Goal: Information Seeking & Learning: Learn about a topic

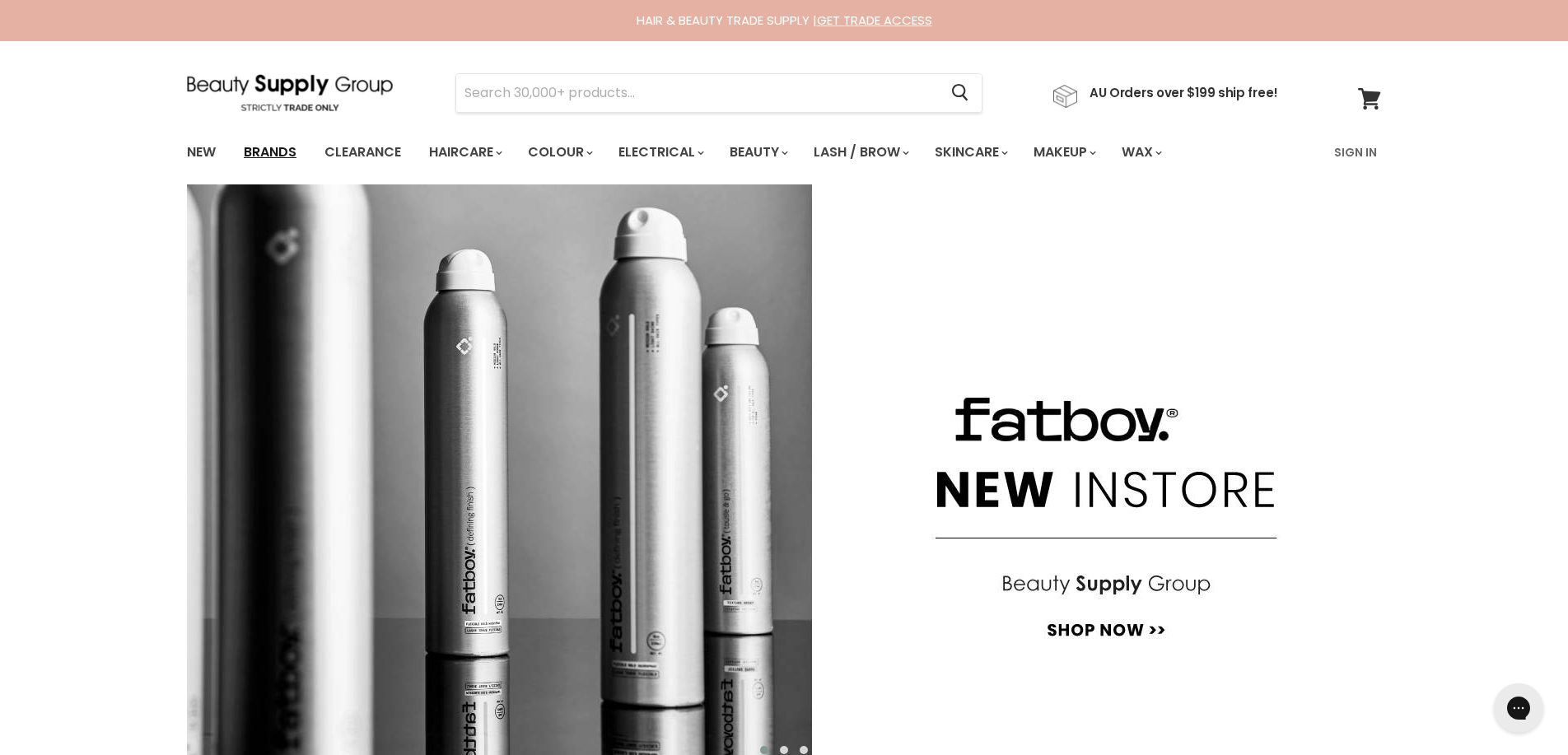
click at [269, 153] on link "Brands" at bounding box center [270, 152] width 77 height 34
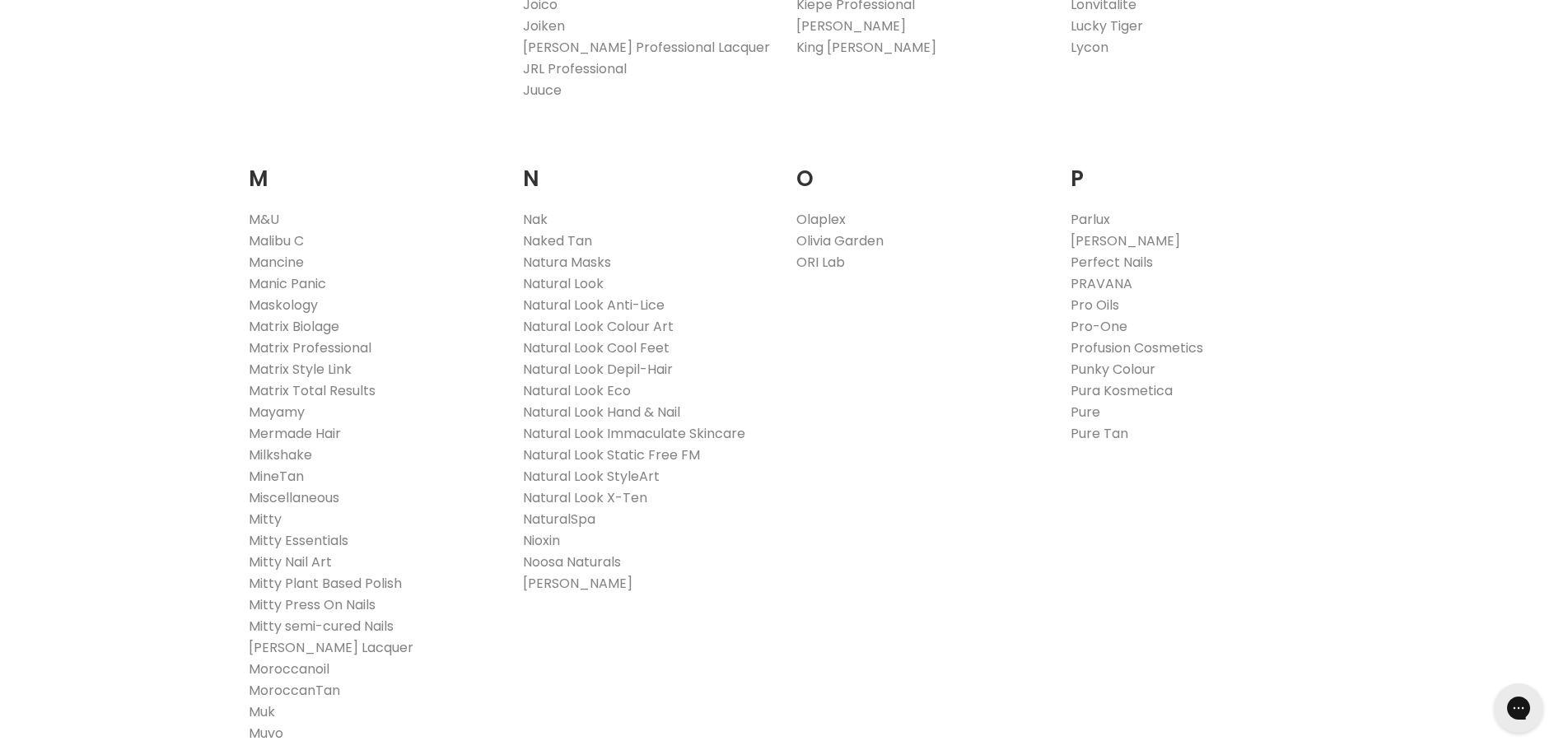
scroll to position [1973, 0]
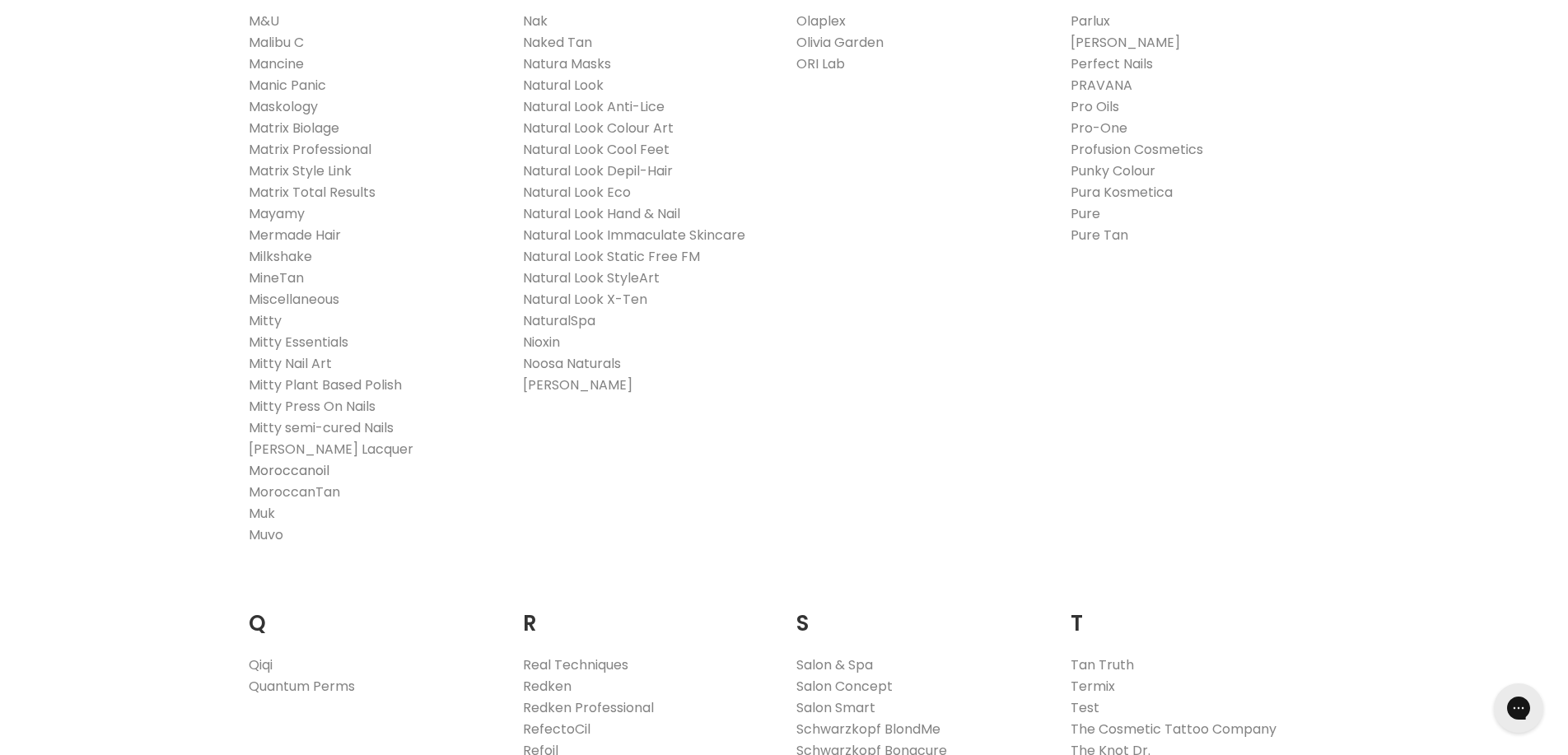
click at [308, 472] on link "Moroccanoil" at bounding box center [289, 470] width 80 height 19
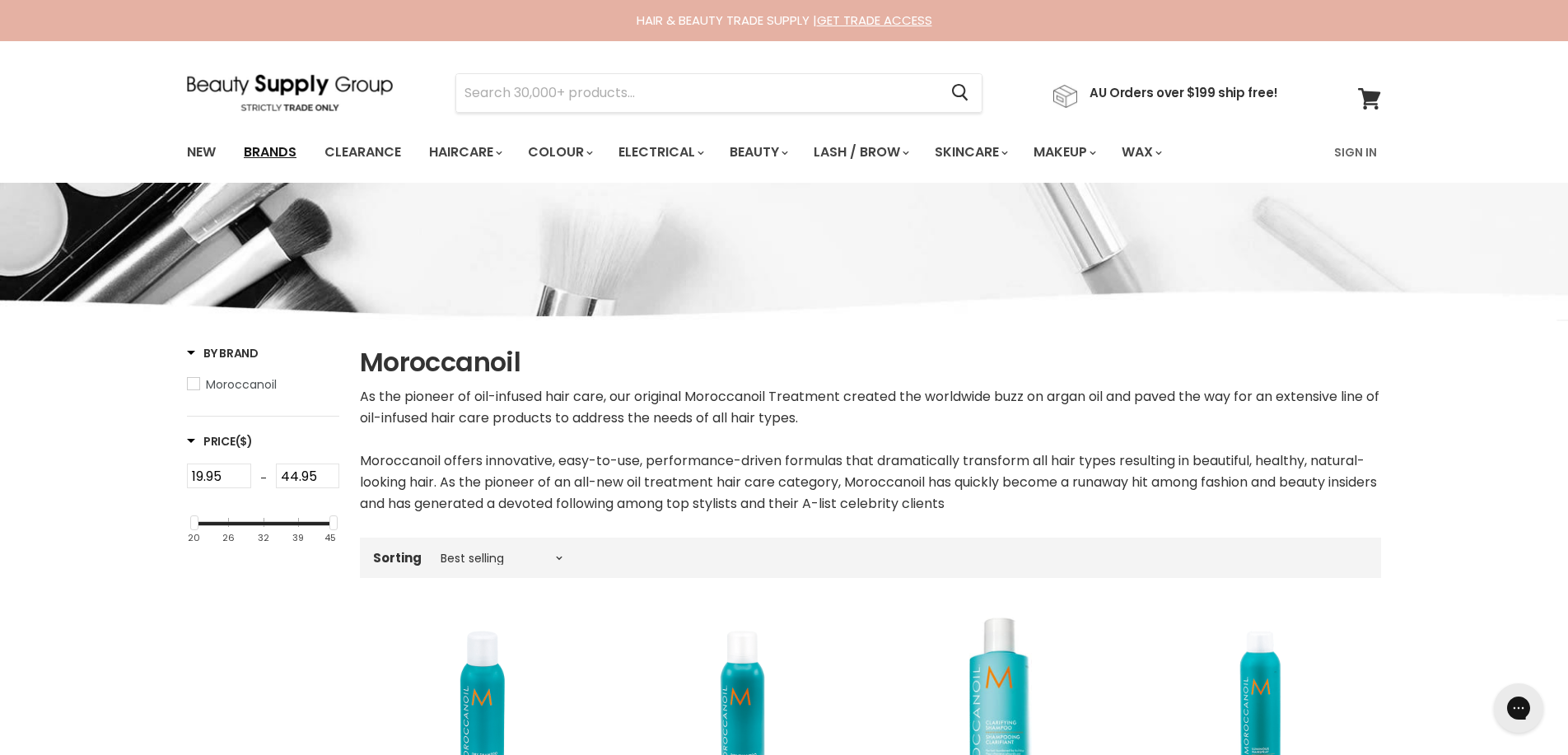
click at [255, 147] on link "Brands" at bounding box center [270, 152] width 77 height 34
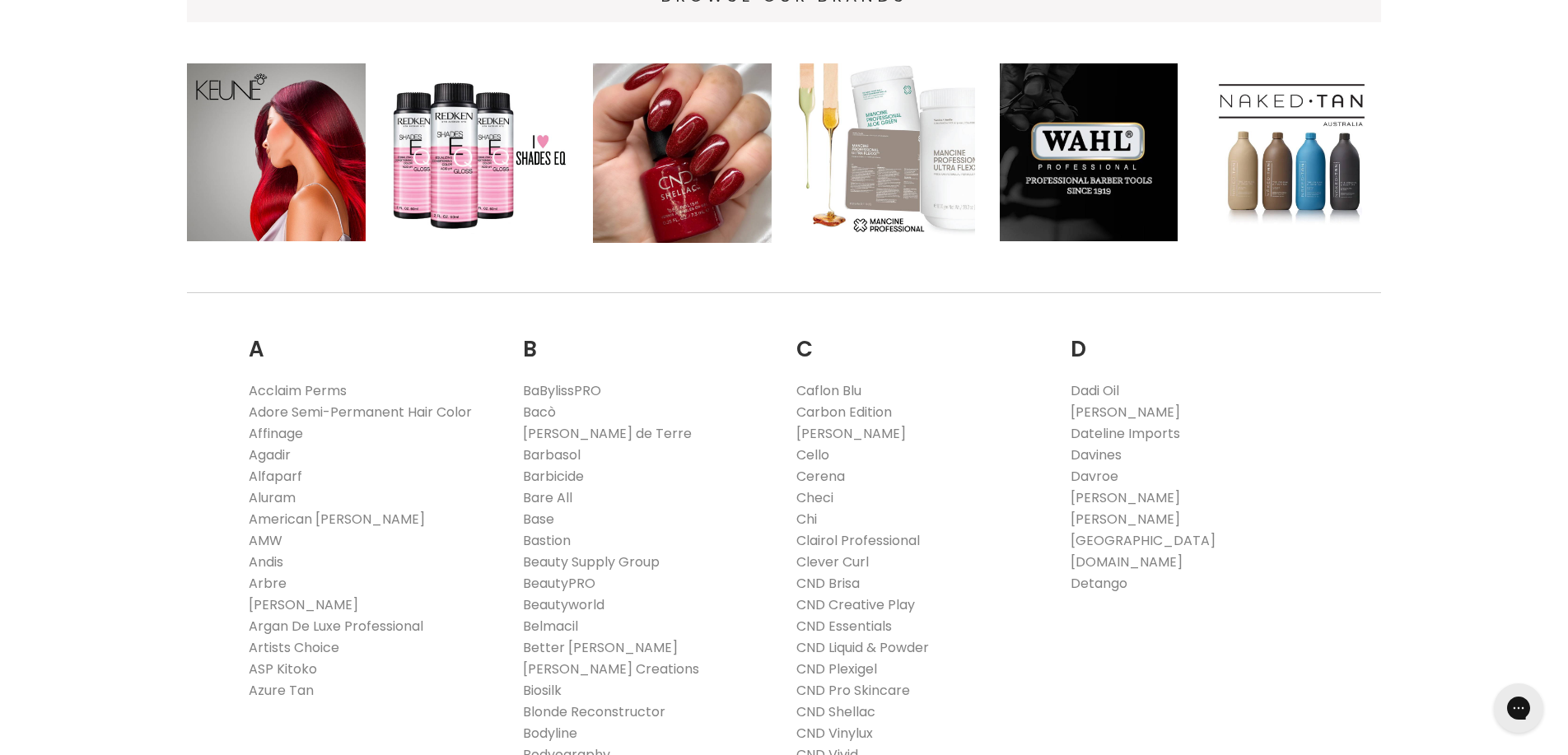
scroll to position [318, 0]
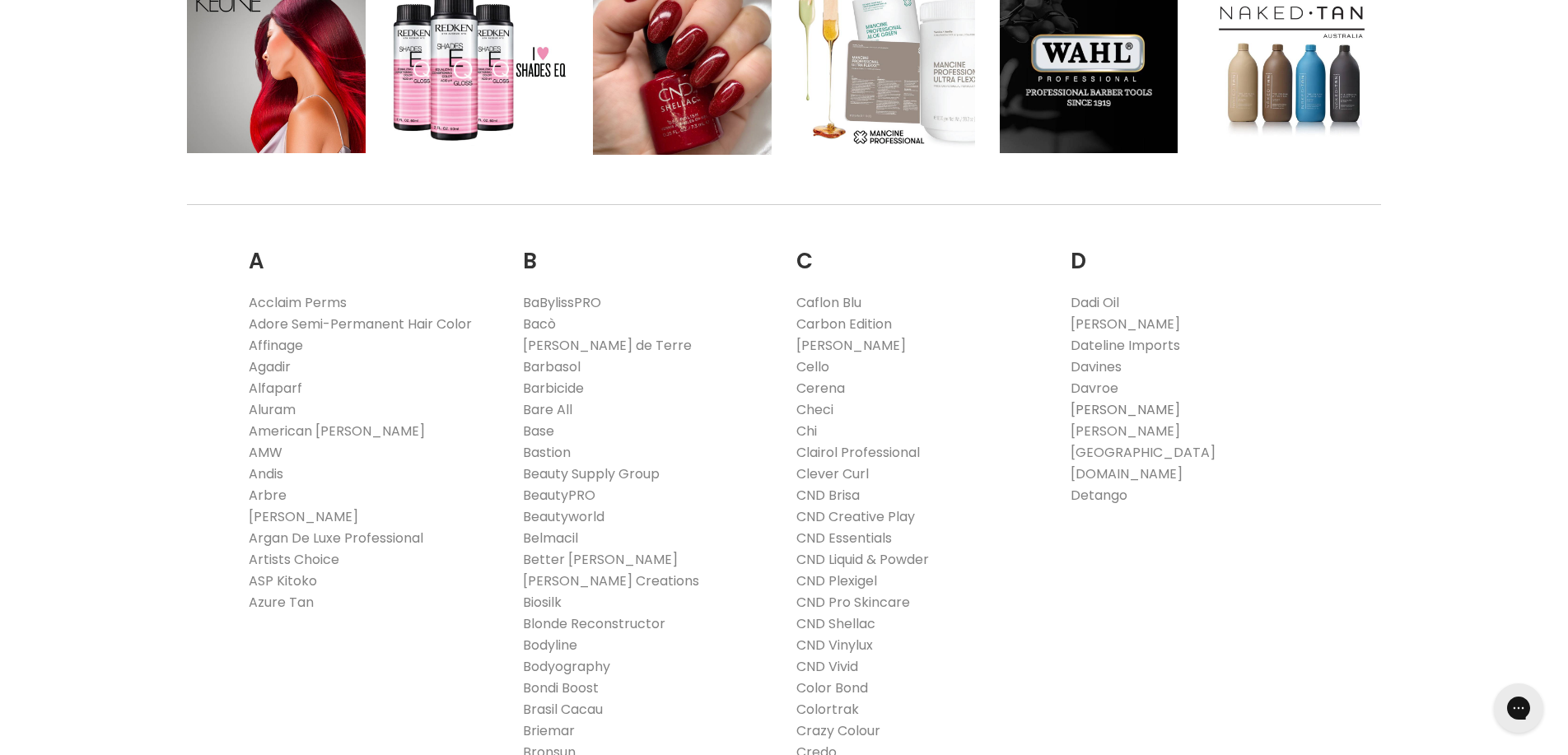
click at [1110, 410] on link "[PERSON_NAME]" at bounding box center [1126, 410] width 110 height 19
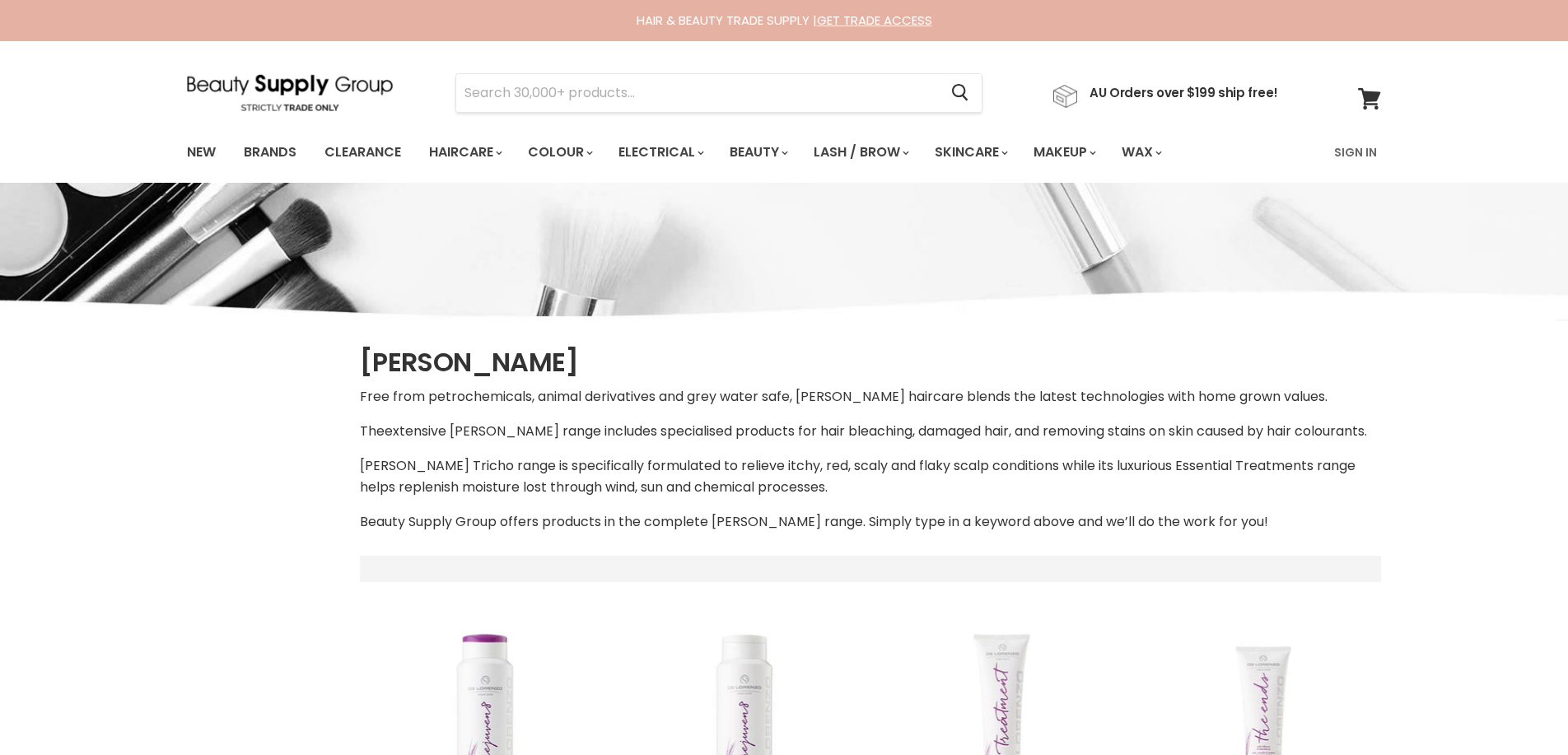
select select "manual"
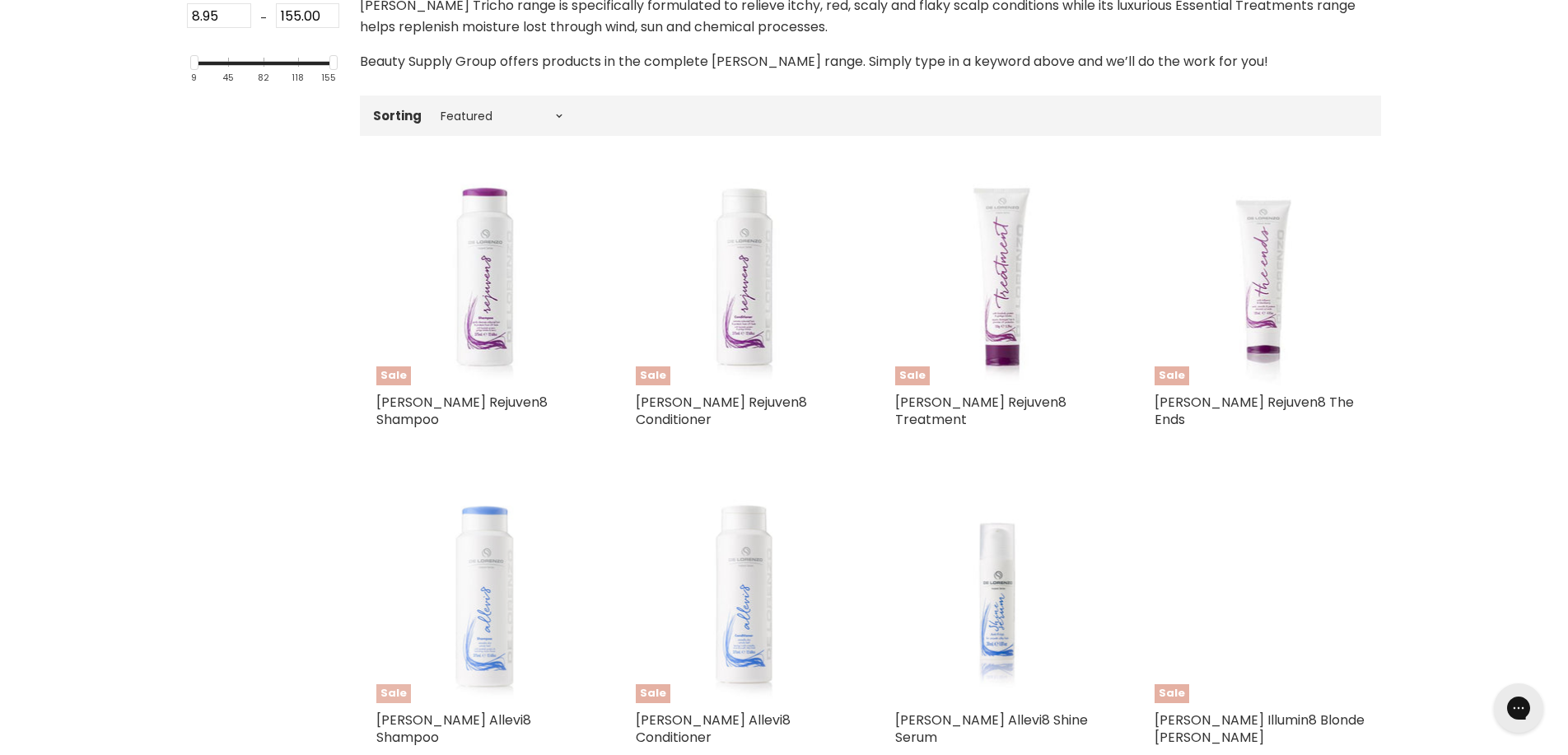
scroll to position [478, 0]
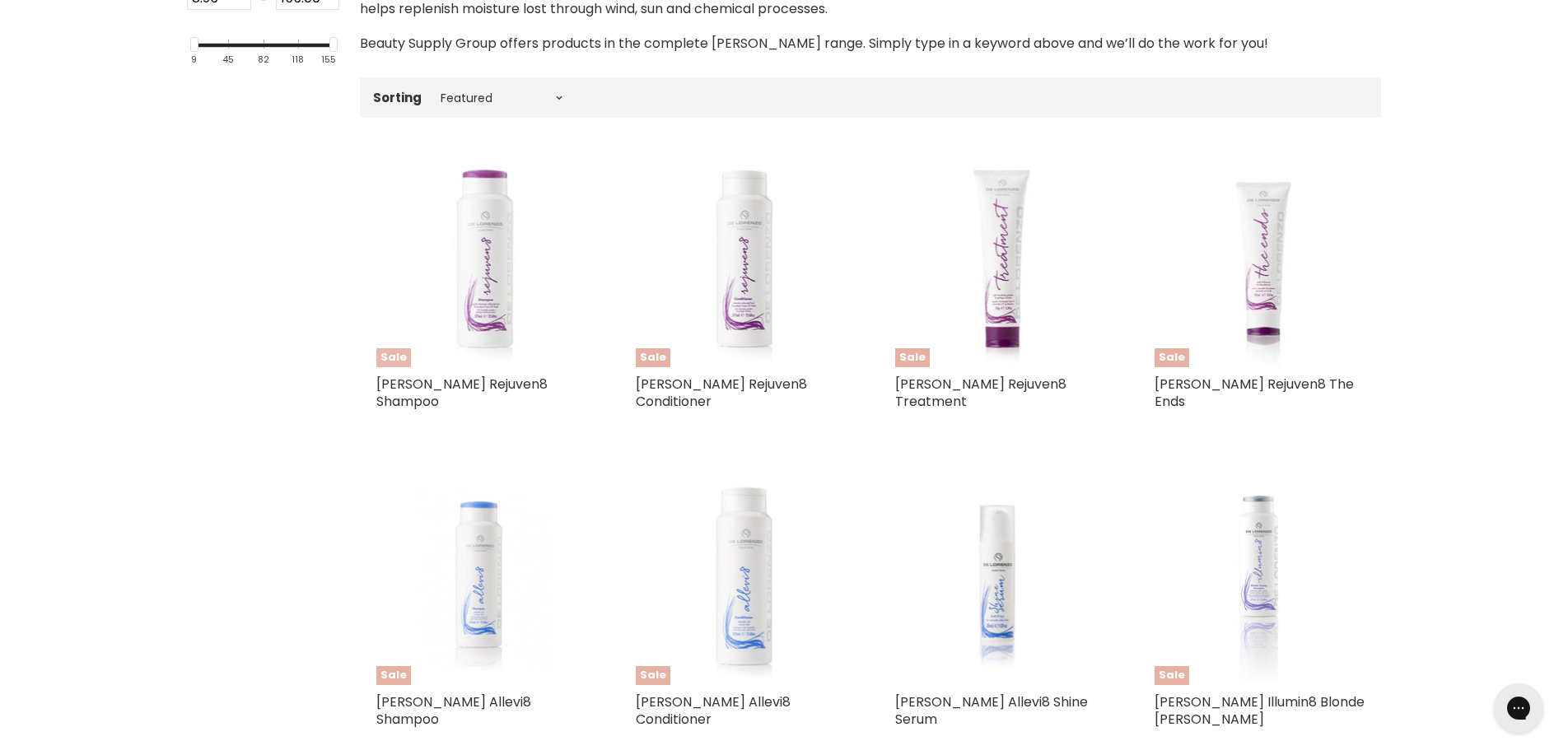
click at [484, 308] on img "Main content" at bounding box center [481, 262] width 199 height 210
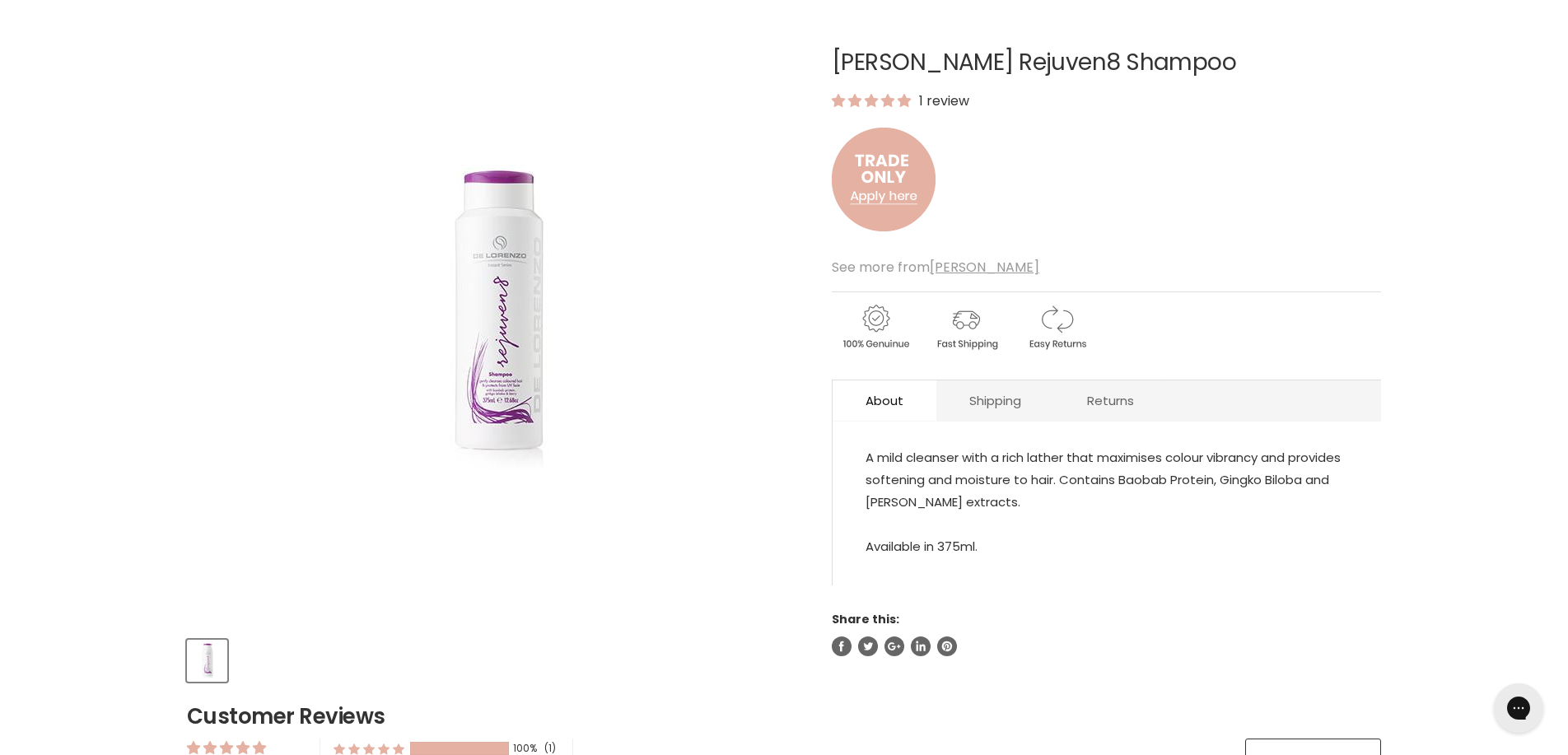
scroll to position [54, 0]
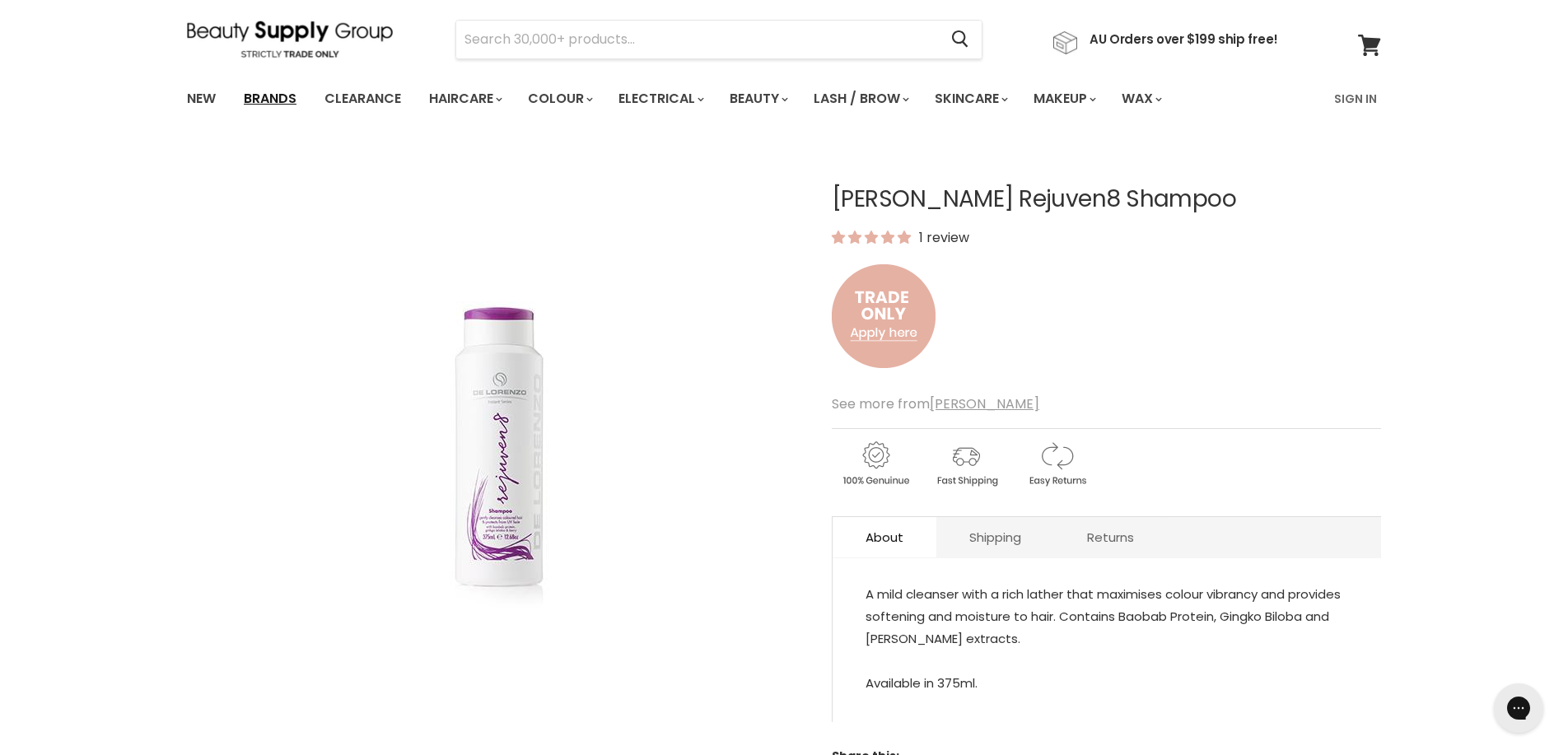
click at [266, 96] on link "Brands" at bounding box center [270, 98] width 77 height 34
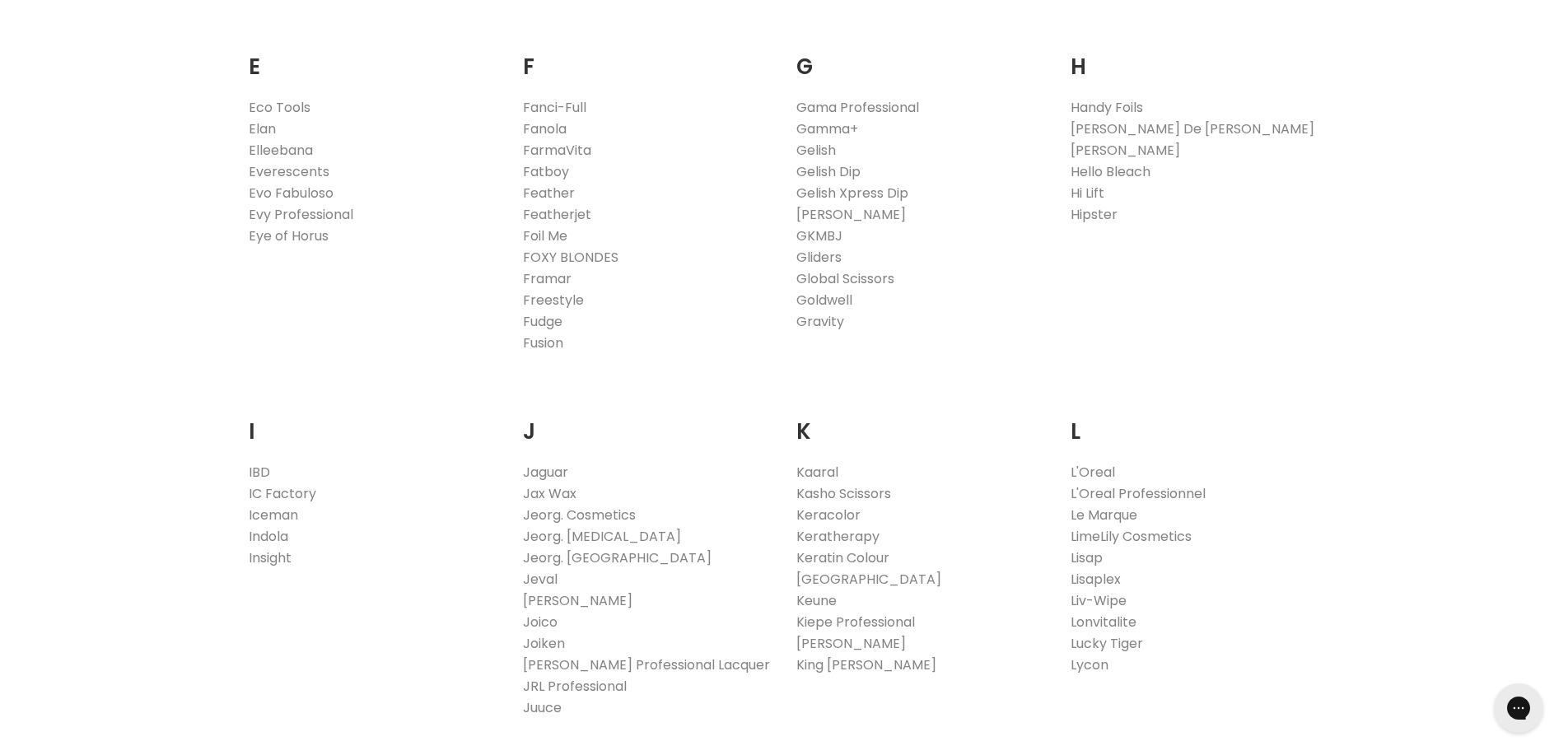
scroll to position [1201, 0]
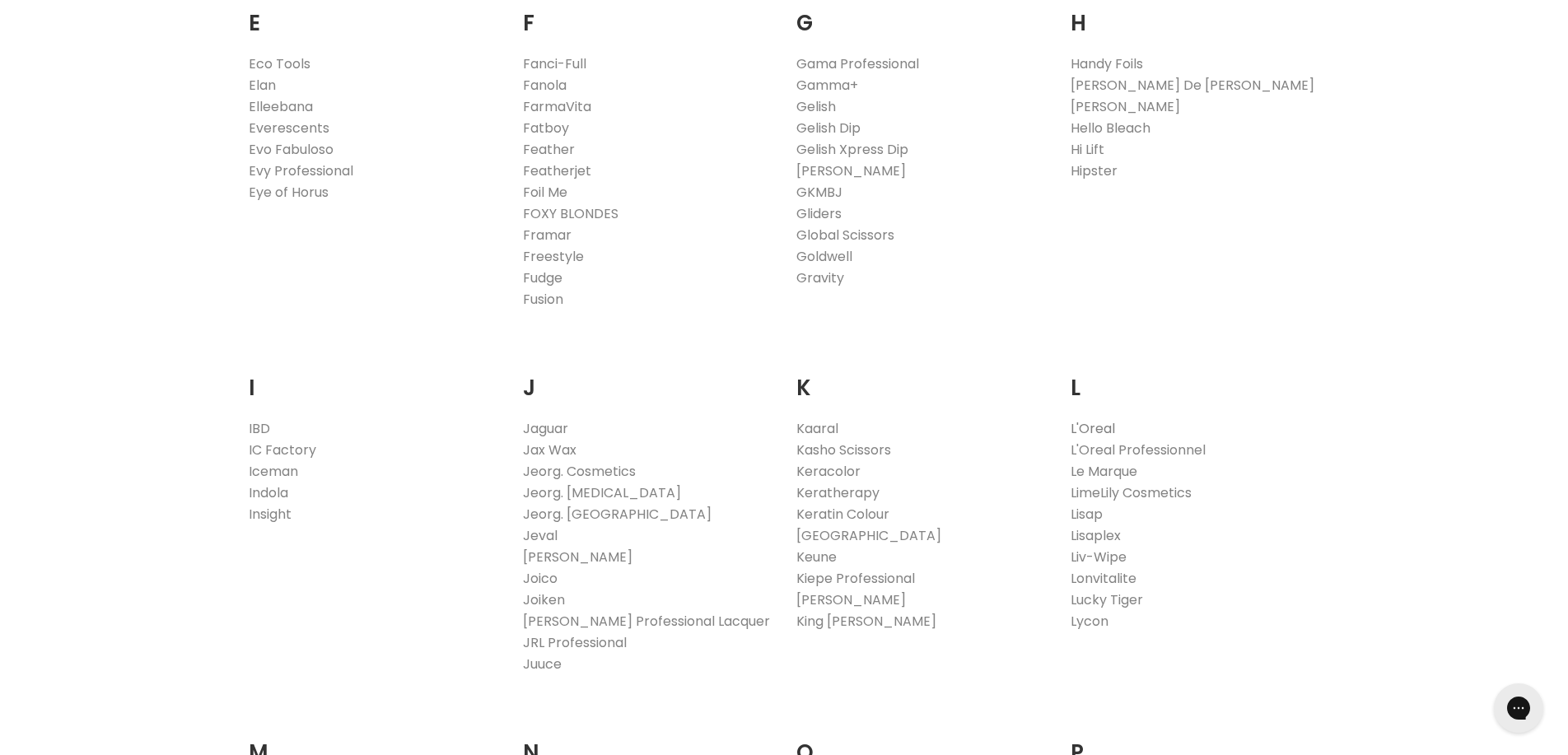
click at [1097, 424] on link "L'Oreal" at bounding box center [1093, 428] width 44 height 19
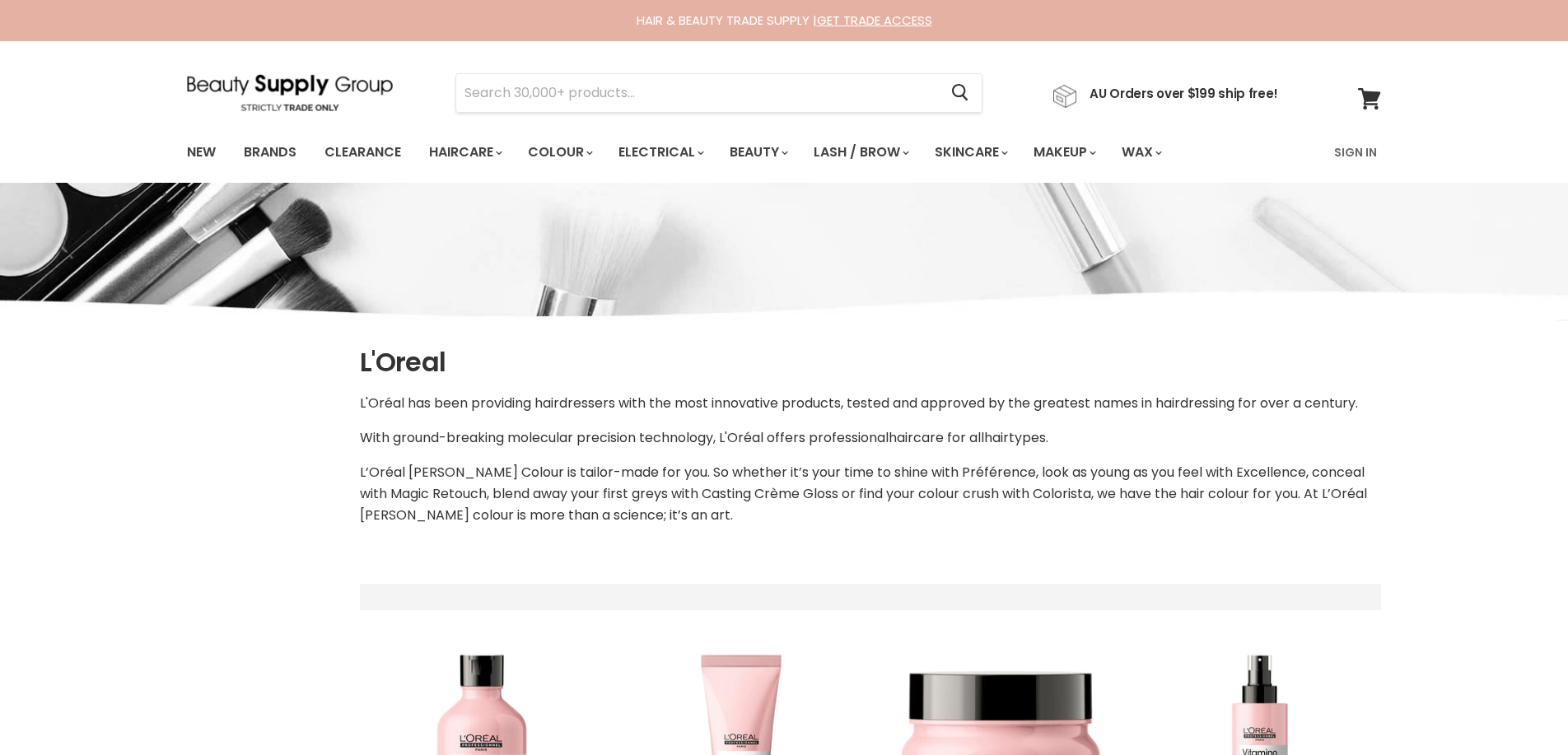
select select "manual"
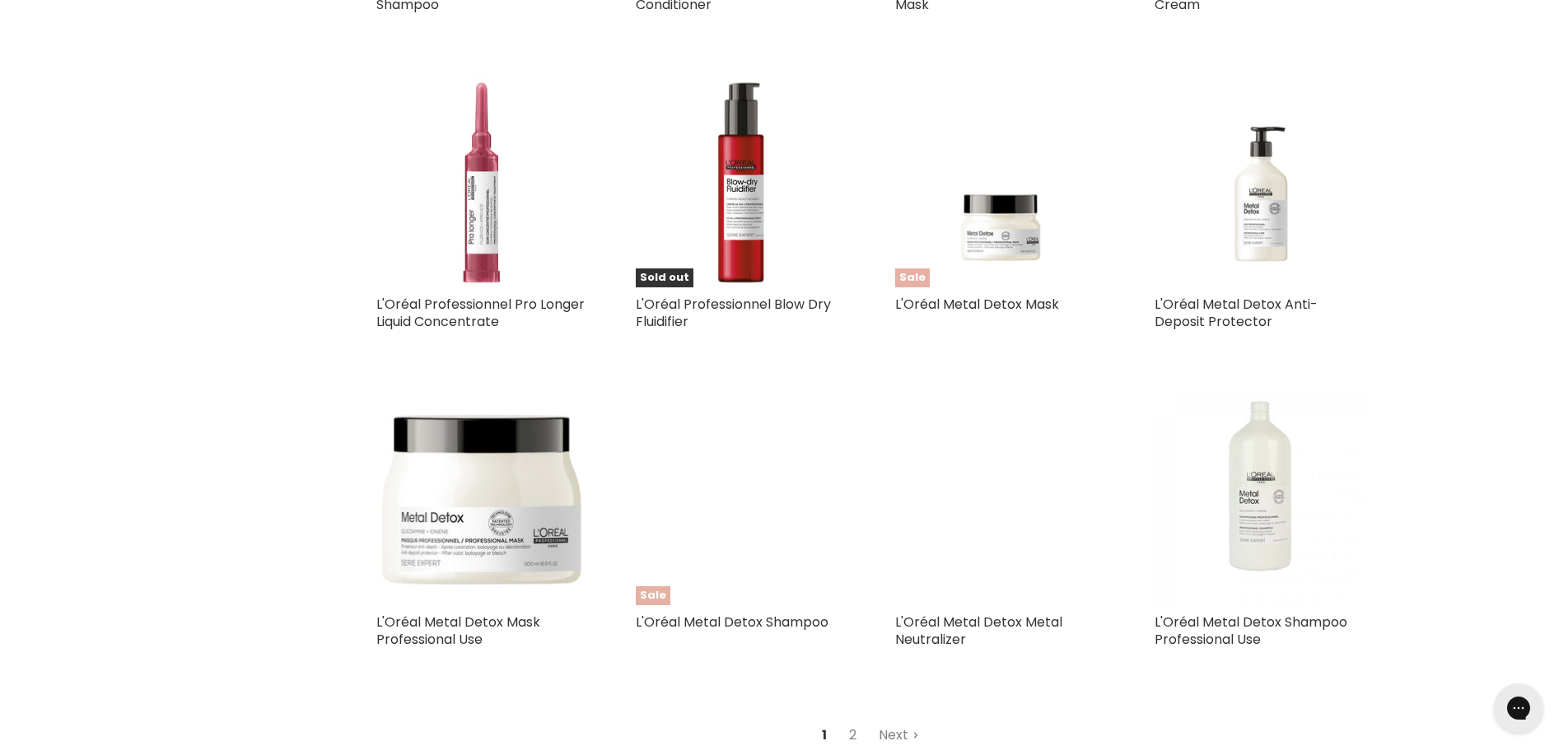
scroll to position [3912, 0]
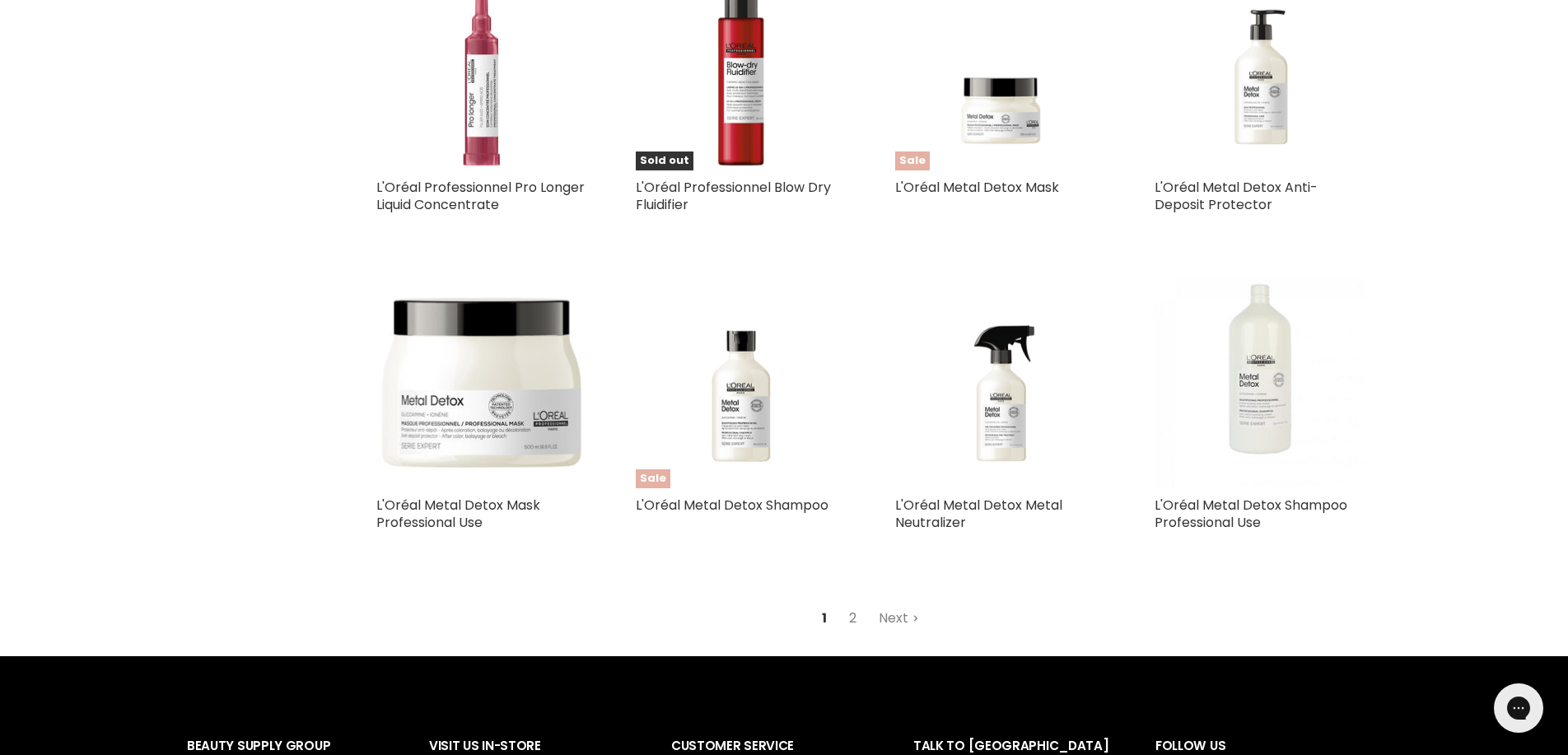
click at [852, 603] on link "2" at bounding box center [853, 618] width 25 height 29
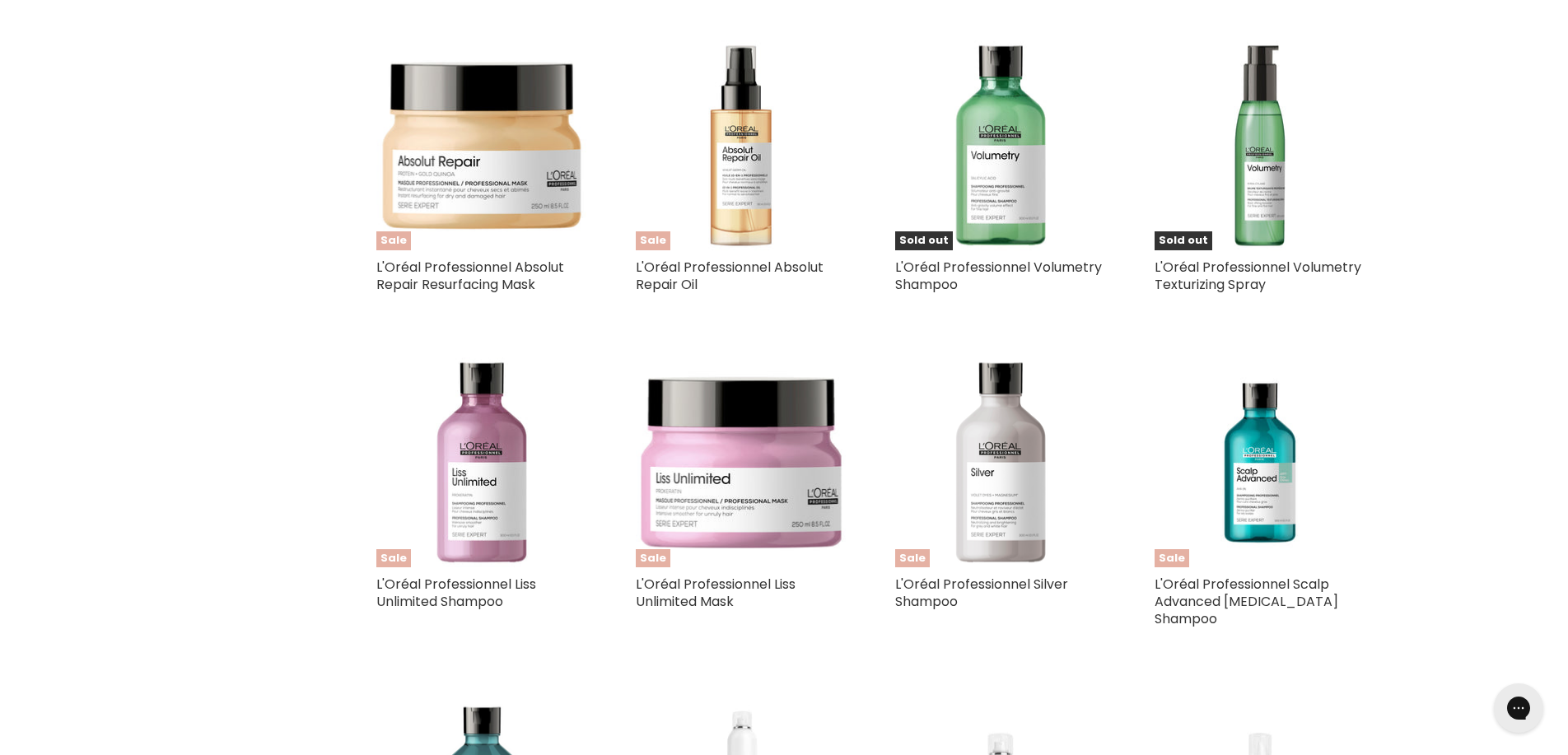
select select "manual"
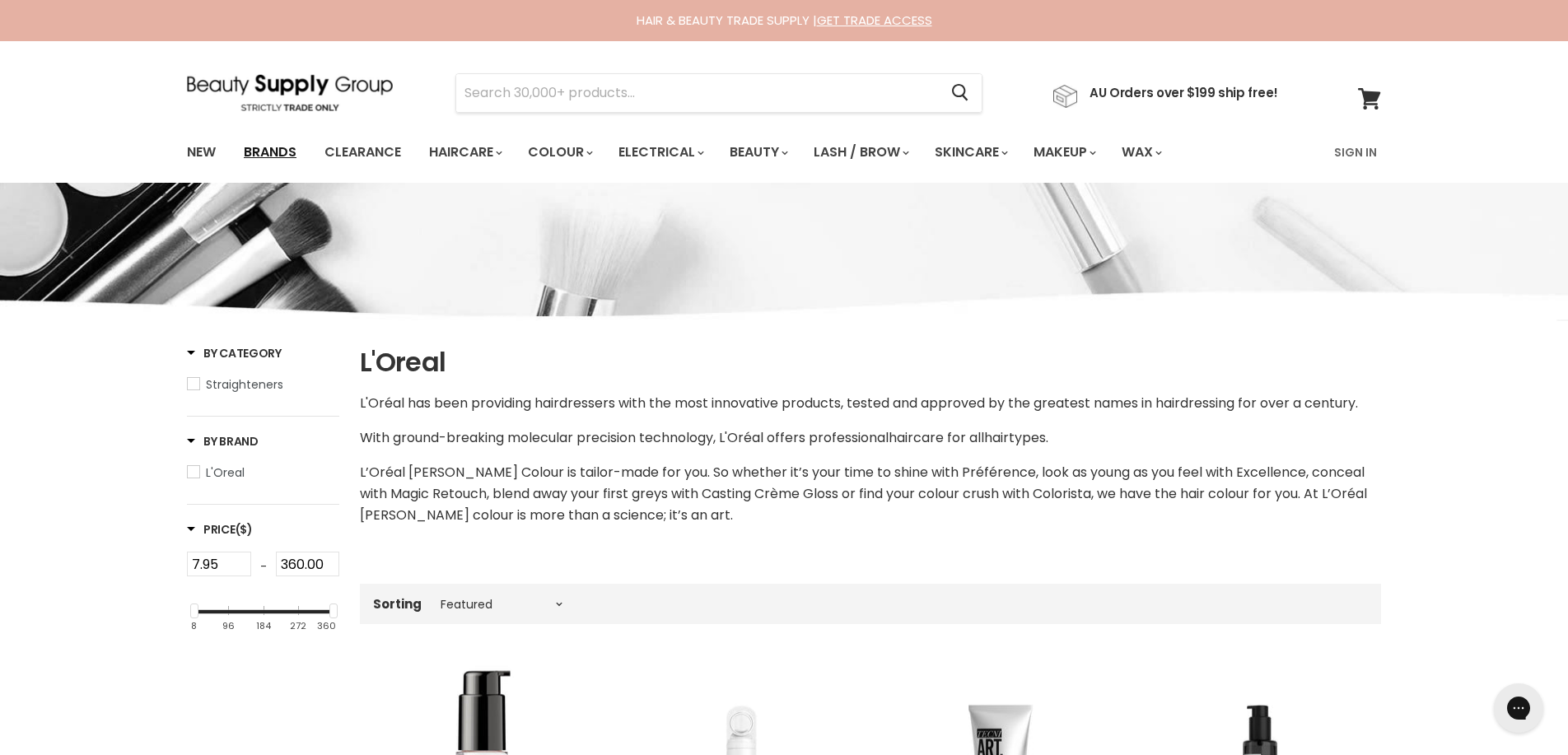
click at [290, 147] on link "Brands" at bounding box center [270, 152] width 77 height 34
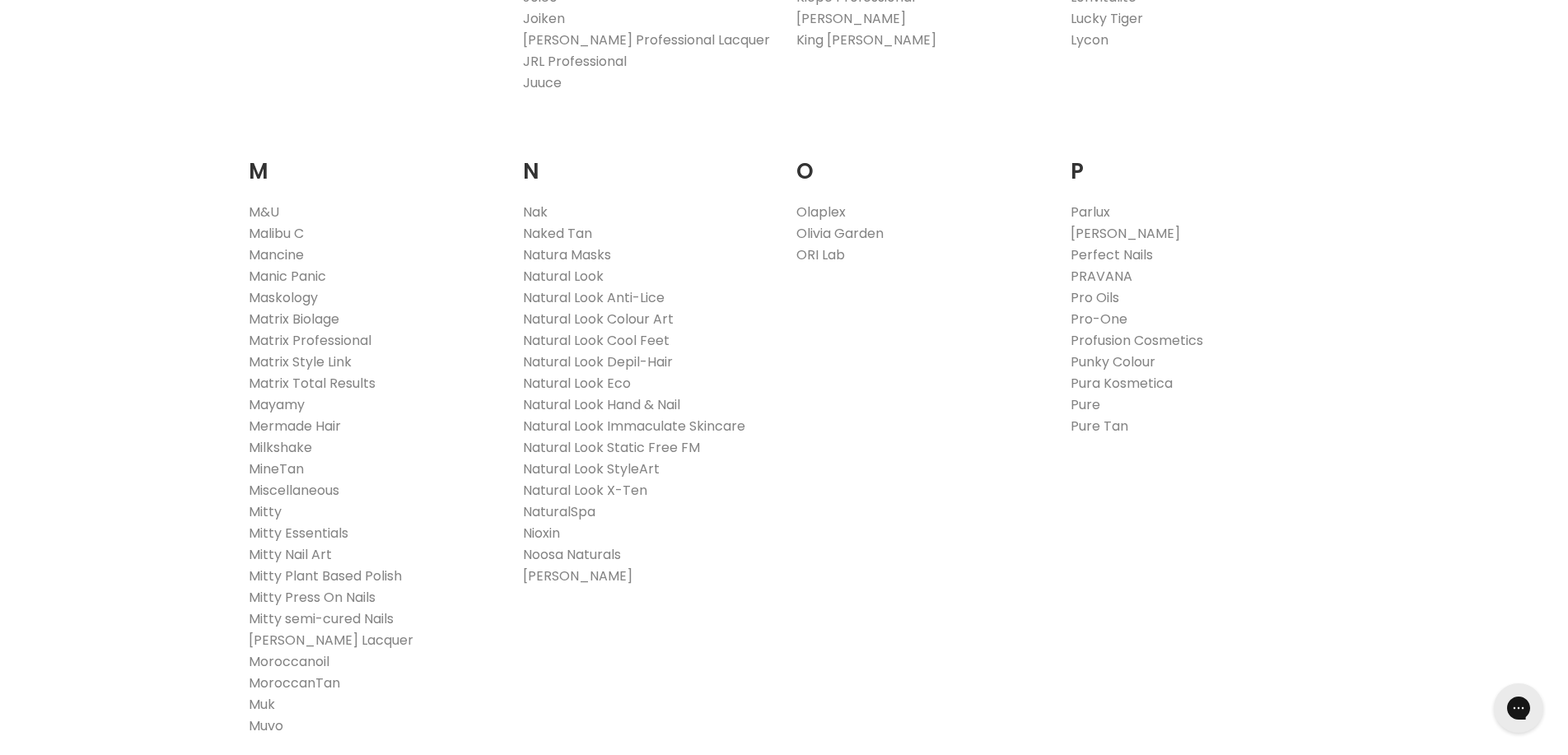
scroll to position [1807, 0]
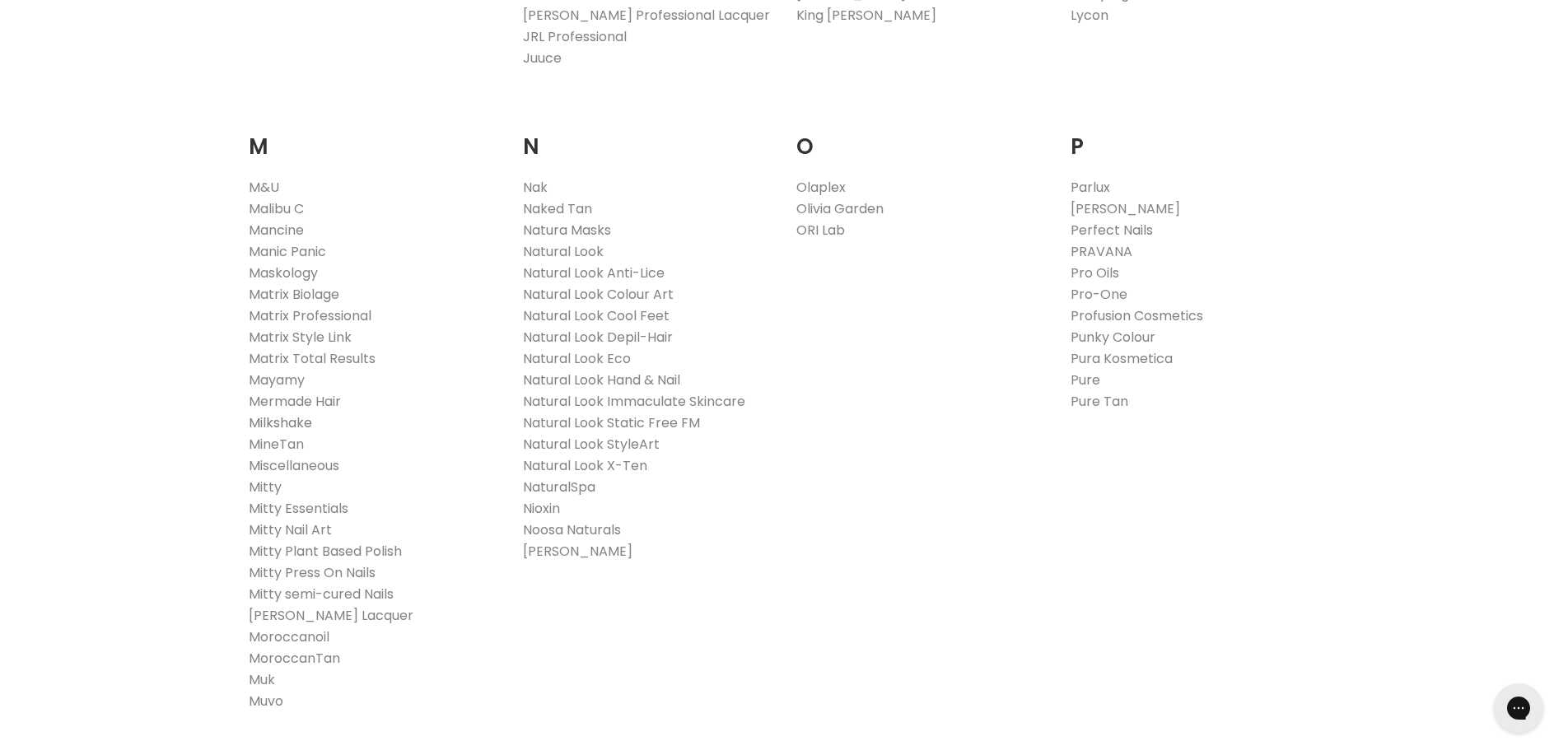
click at [272, 422] on link "Milkshake" at bounding box center [281, 422] width 64 height 19
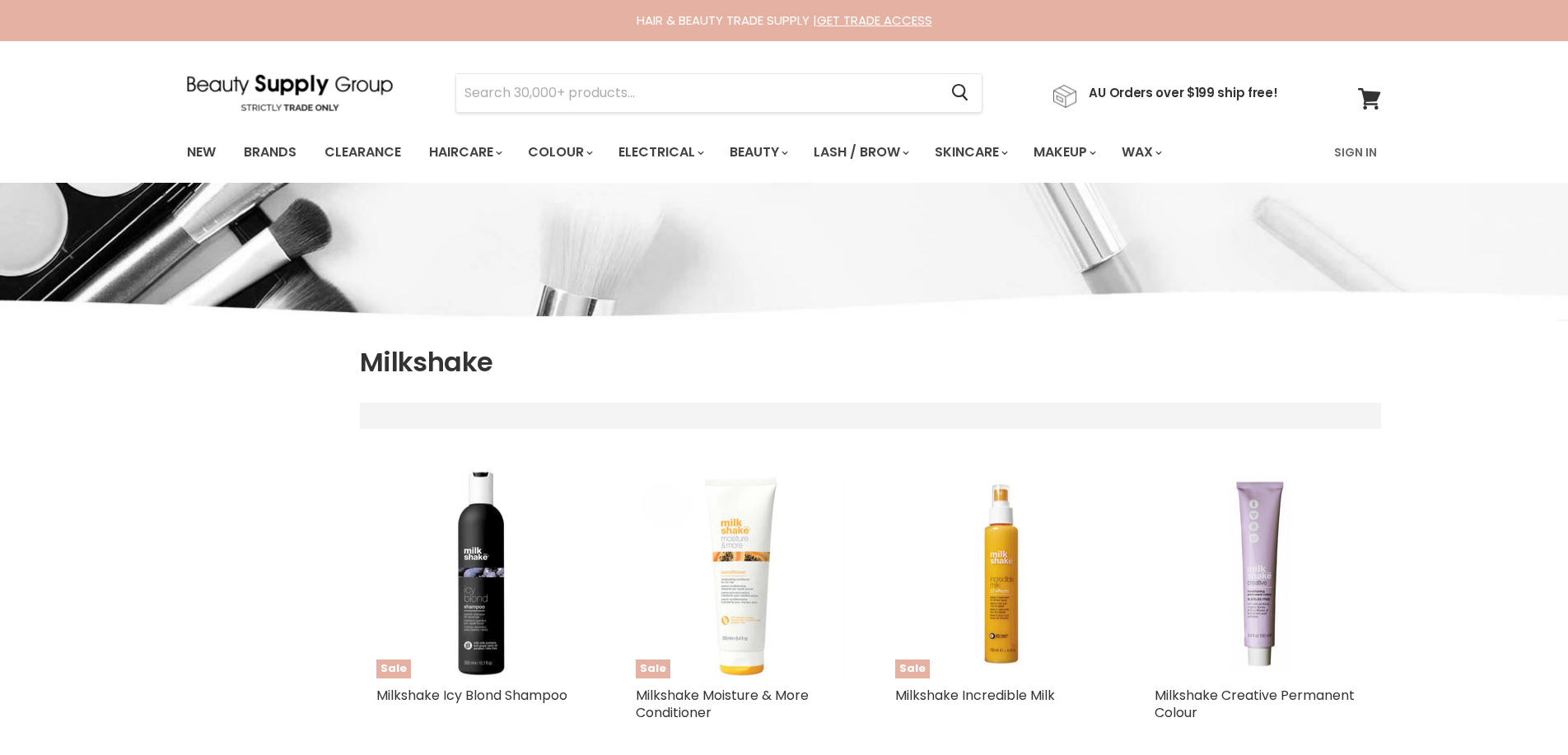
select select "manual"
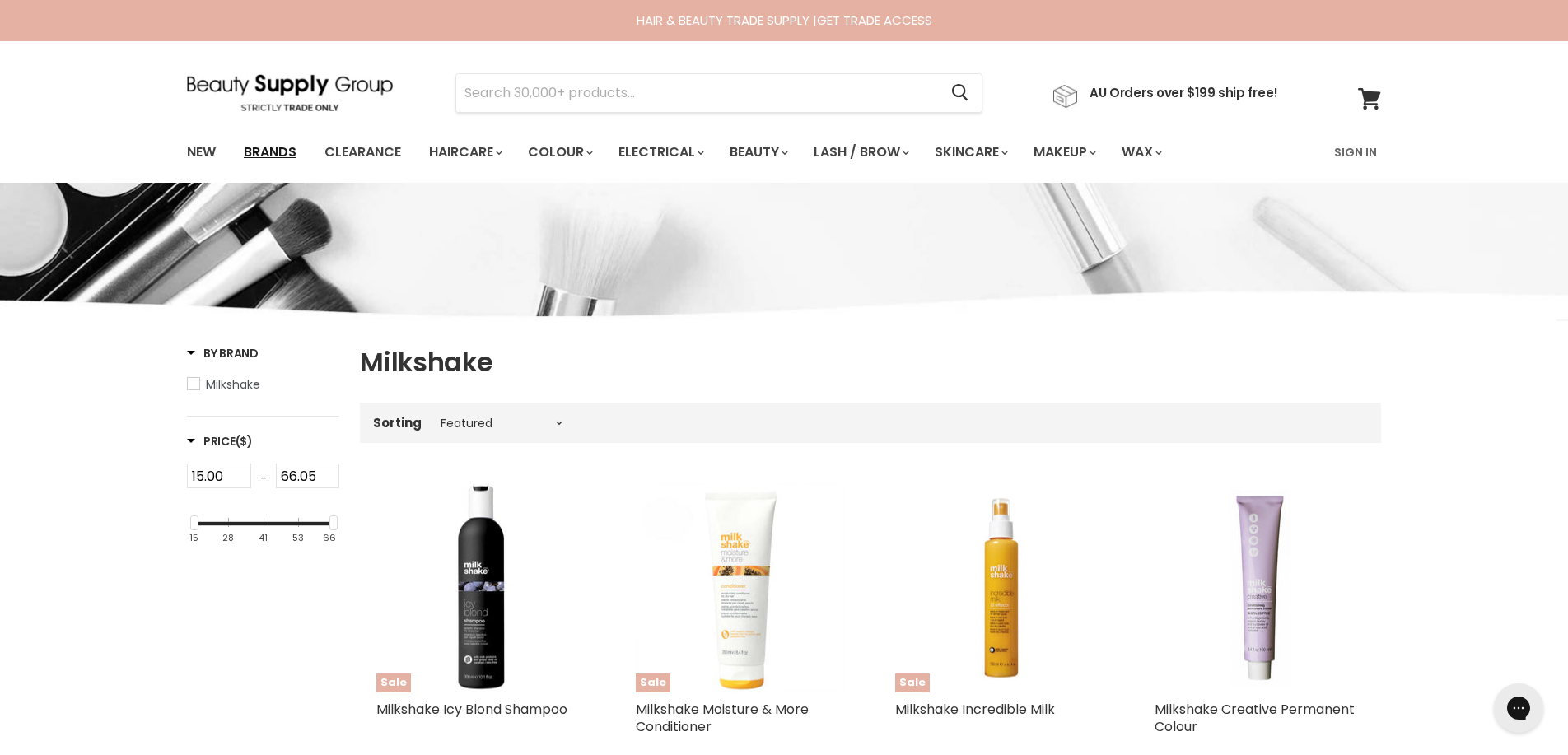
click at [266, 151] on link "Brands" at bounding box center [270, 152] width 77 height 34
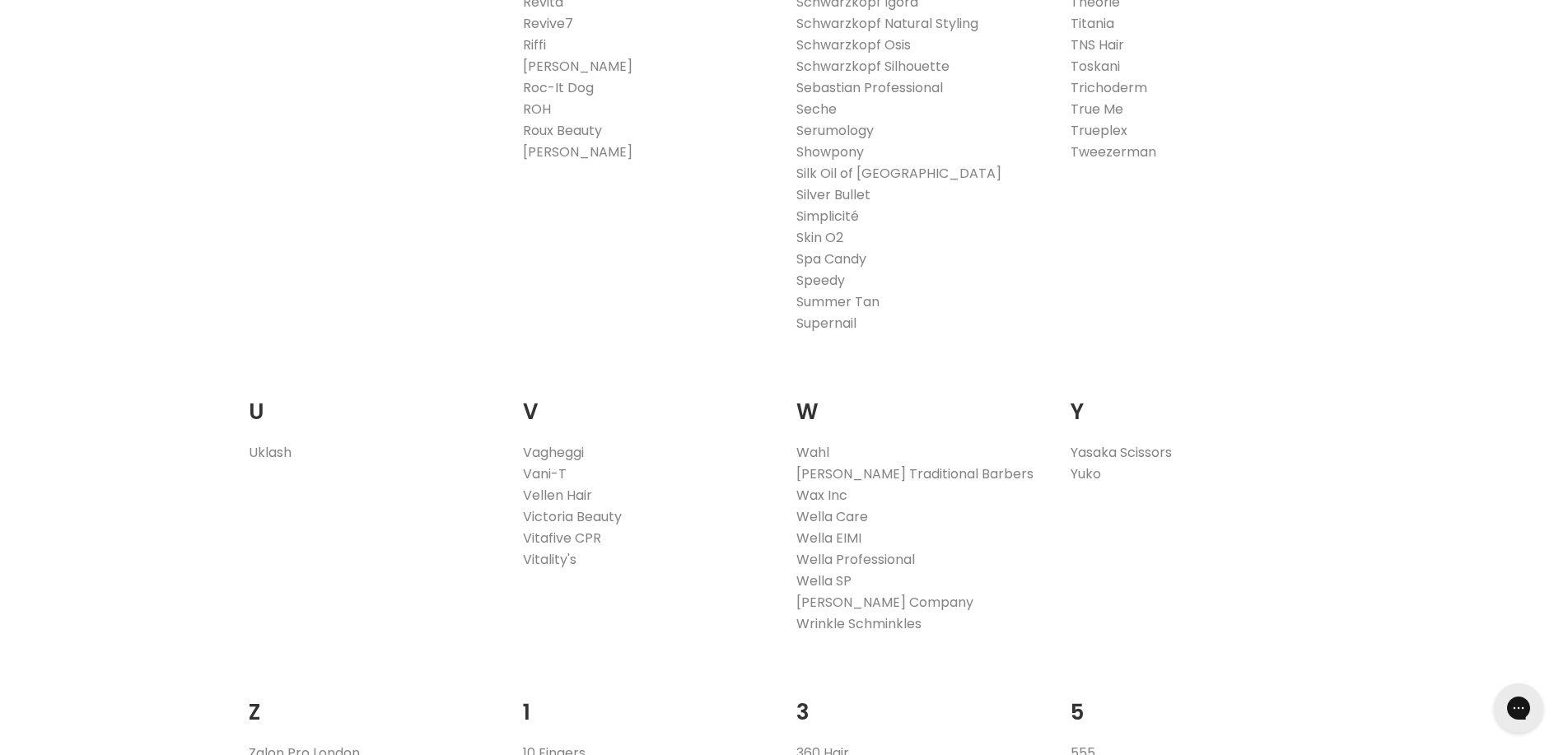
scroll to position [2769, 0]
click at [838, 556] on link "Wella Professional" at bounding box center [856, 556] width 119 height 19
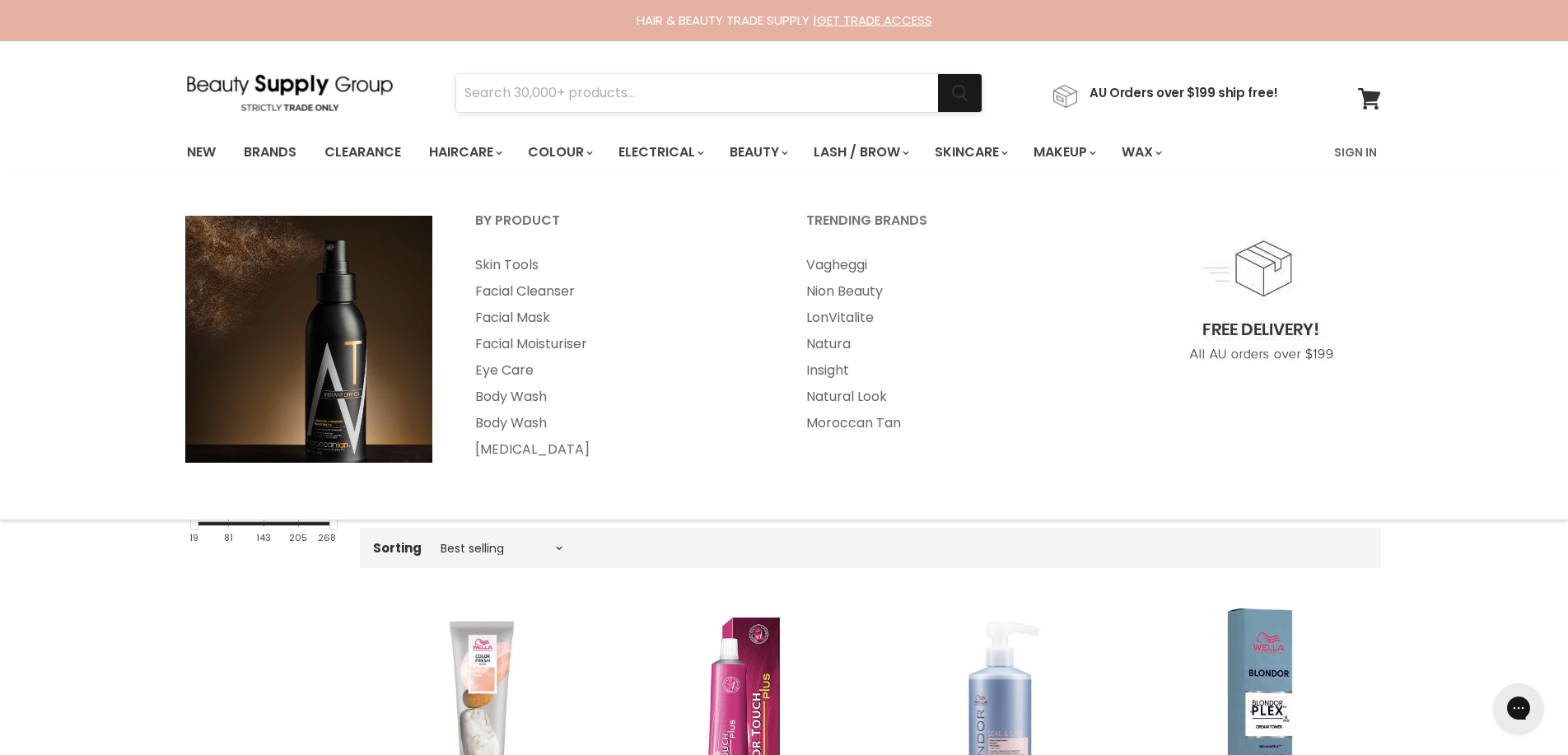
click at [967, 89] on icon "Search" at bounding box center [960, 93] width 17 height 18
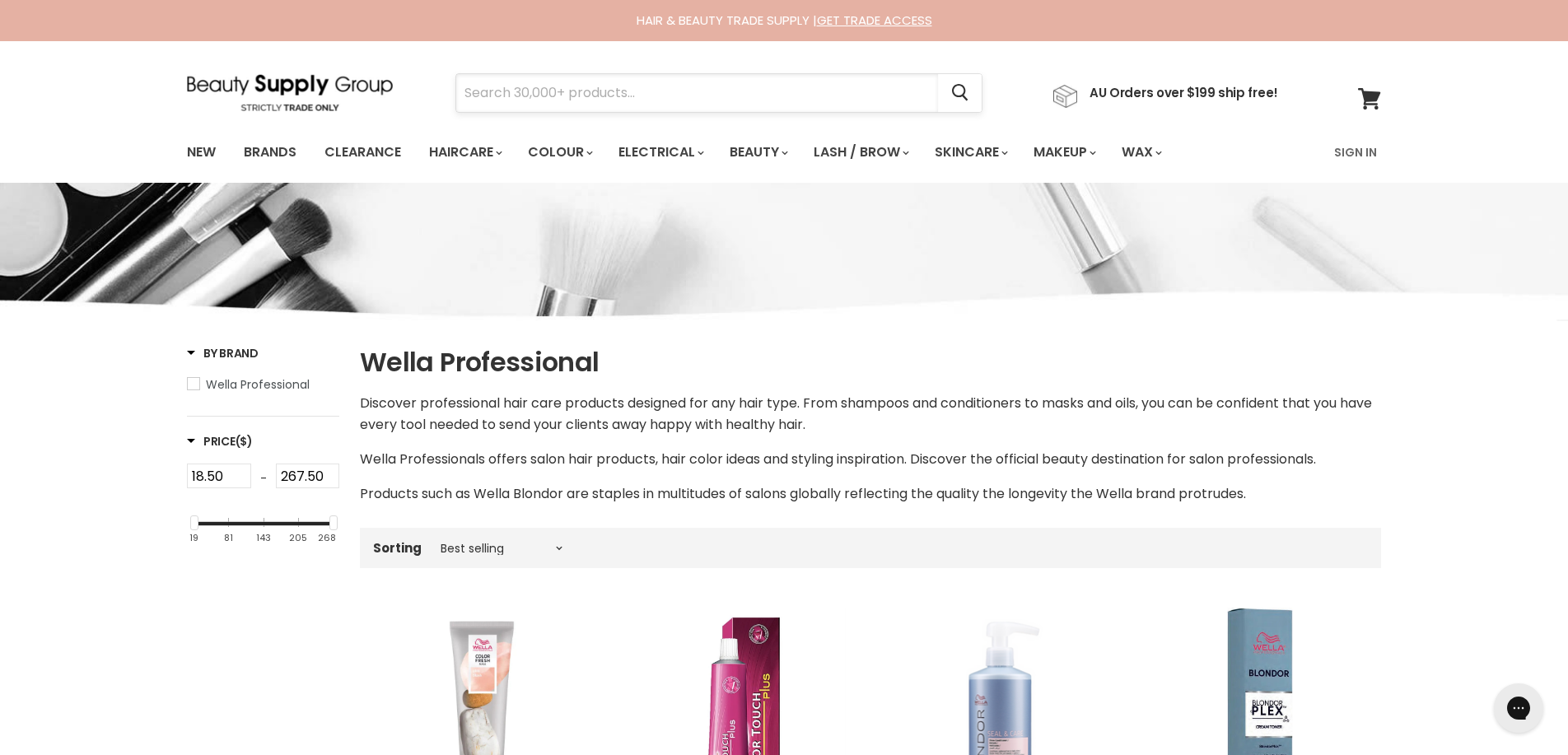
click at [486, 97] on input "Search" at bounding box center [697, 92] width 482 height 38
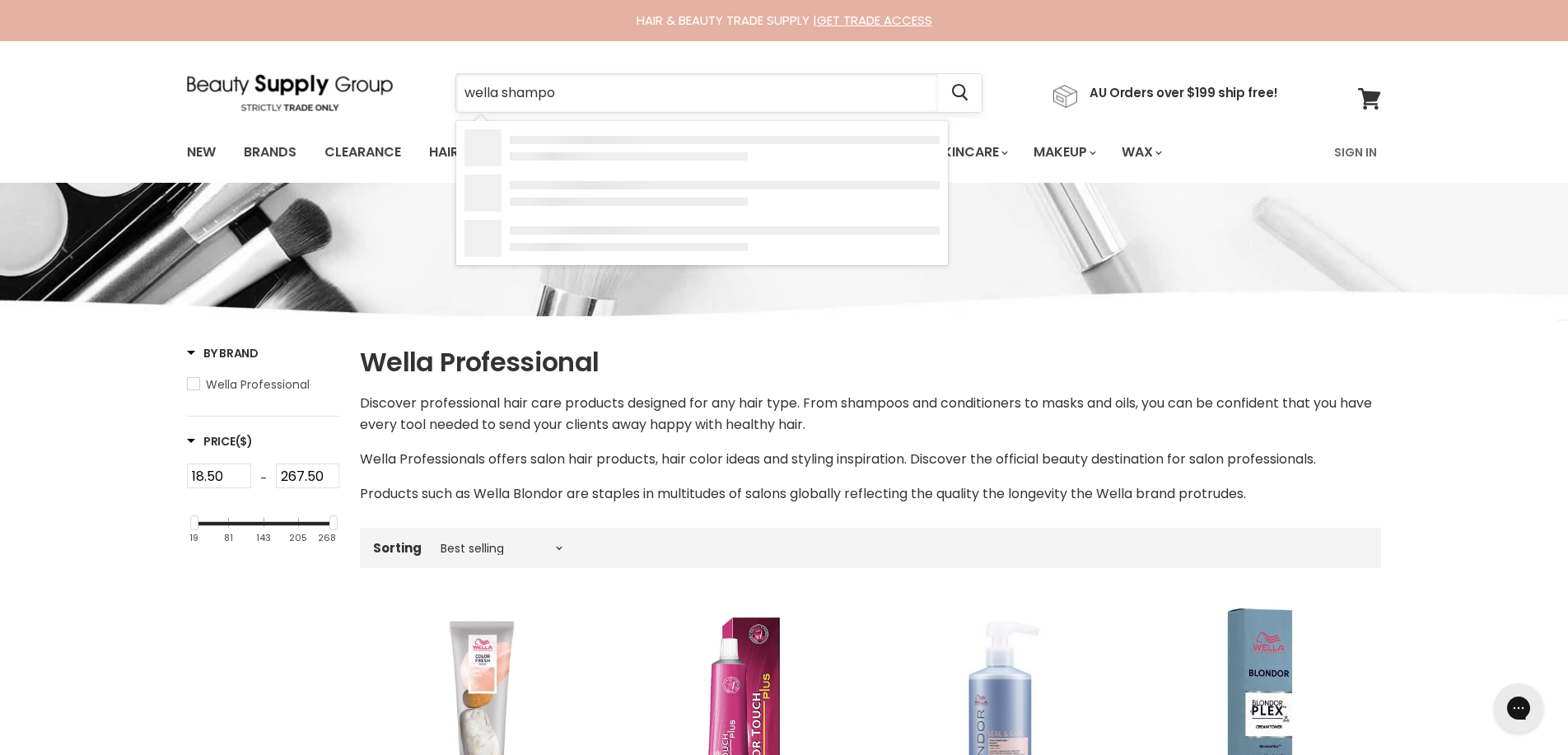
type input "wella shampoo"
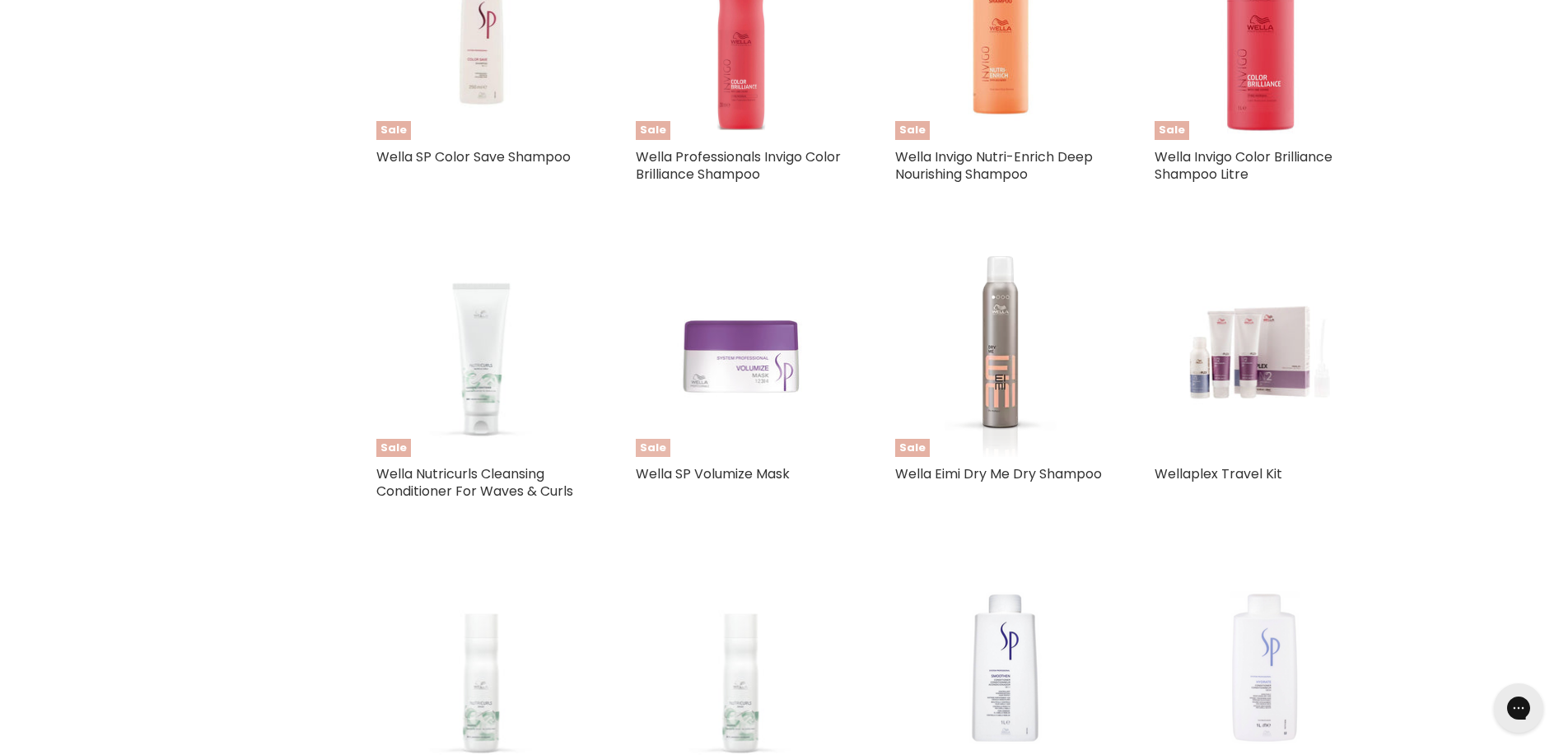
scroll to position [1700, 0]
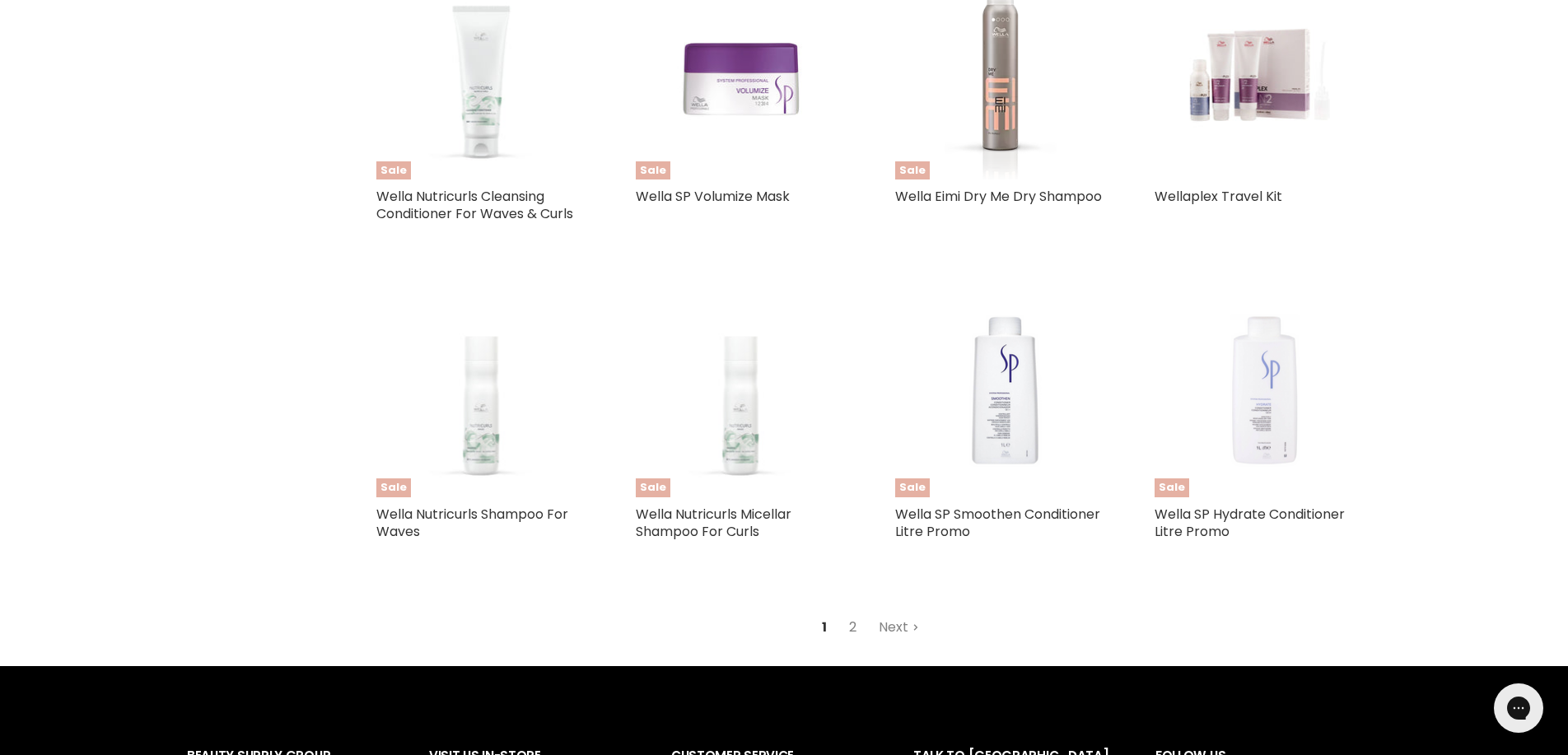
click at [851, 618] on link "2" at bounding box center [853, 627] width 25 height 29
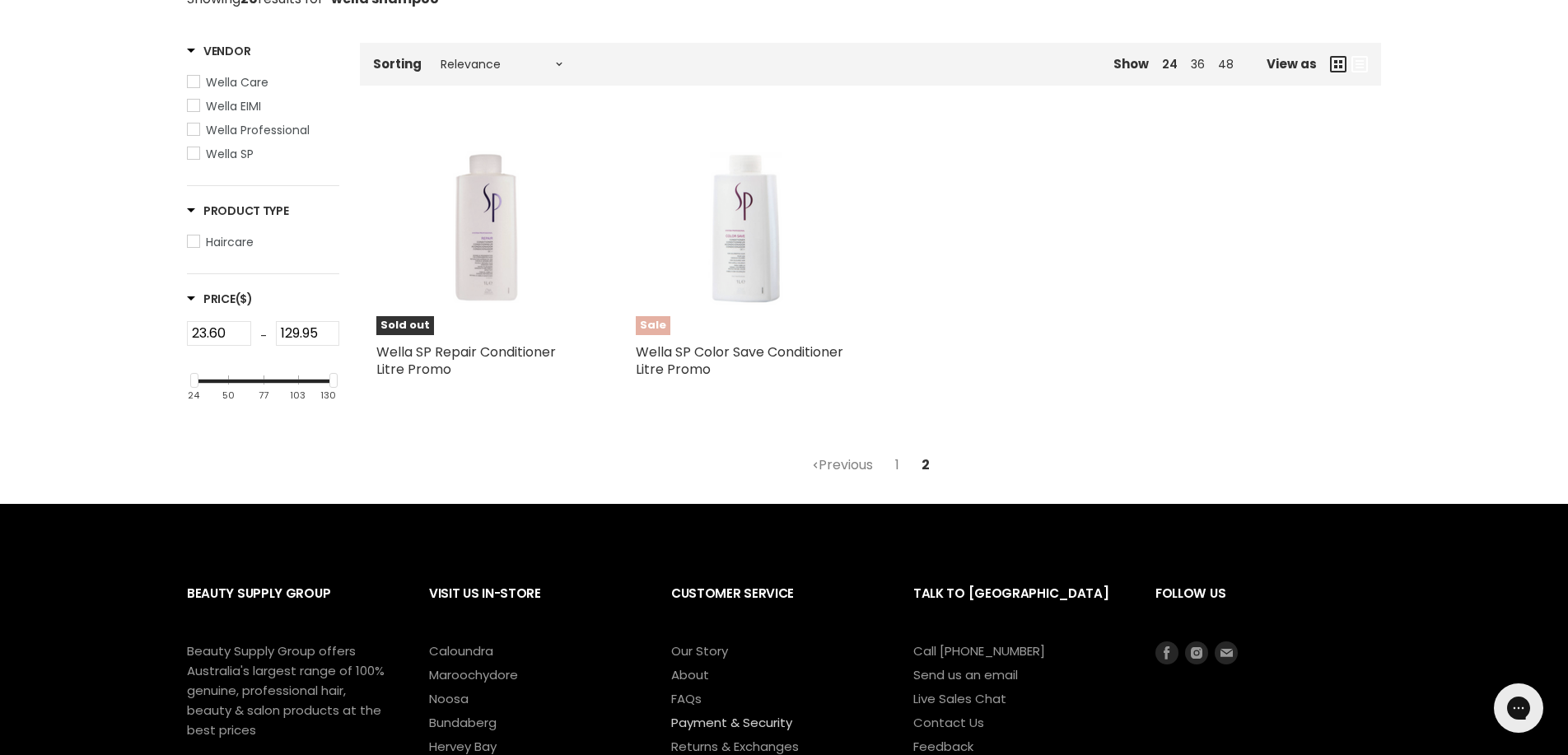
scroll to position [226, 0]
